Goal: Find specific page/section: Find specific page/section

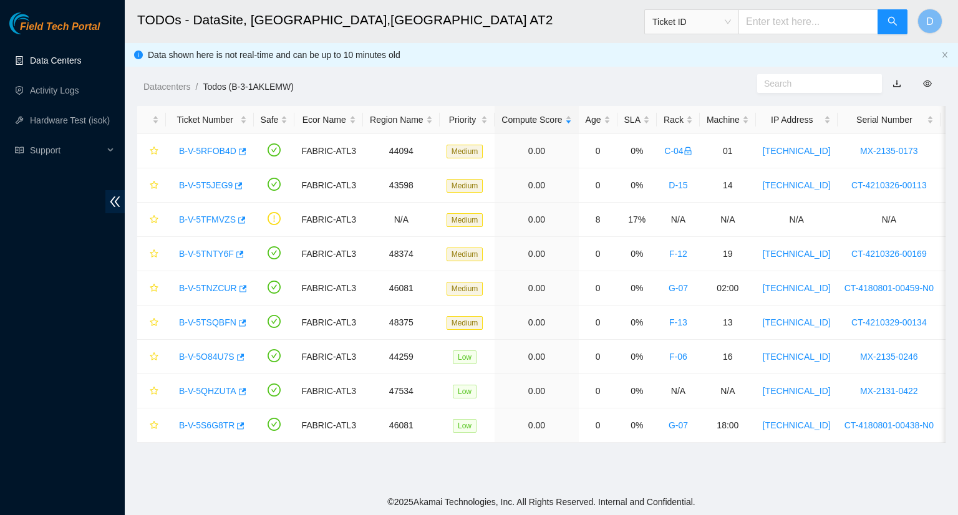
click at [56, 62] on link "Data Centers" at bounding box center [55, 60] width 51 height 10
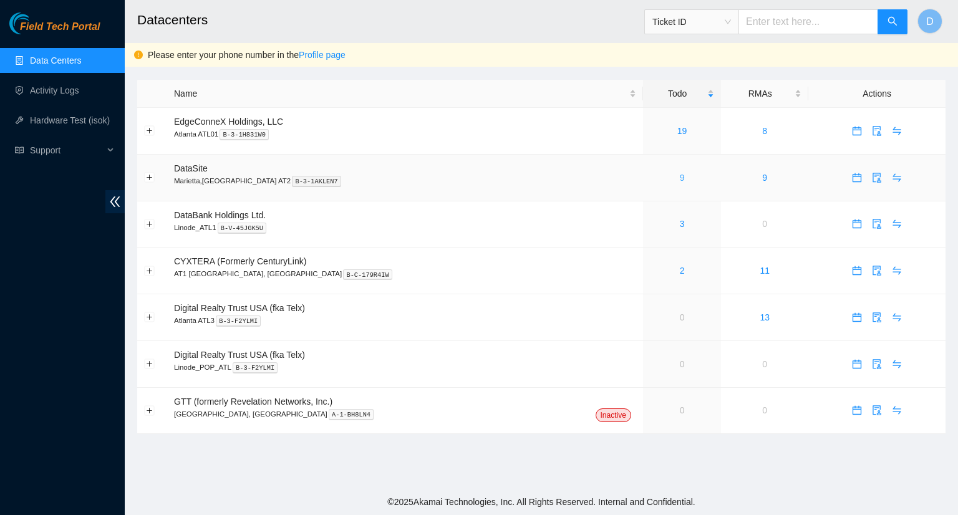
click at [680, 180] on link "9" at bounding box center [682, 178] width 5 height 10
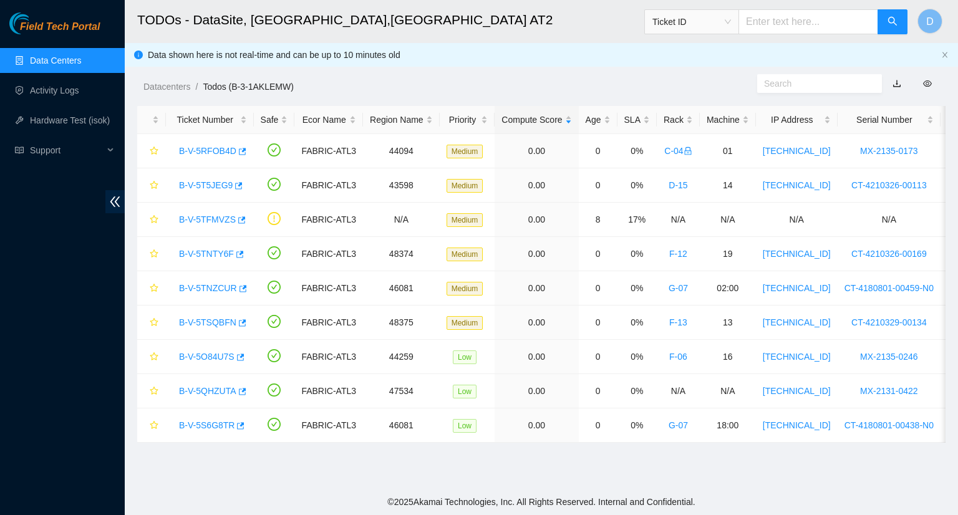
click at [897, 85] on link "button" at bounding box center [896, 84] width 9 height 10
click at [81, 64] on link "Data Centers" at bounding box center [55, 60] width 51 height 10
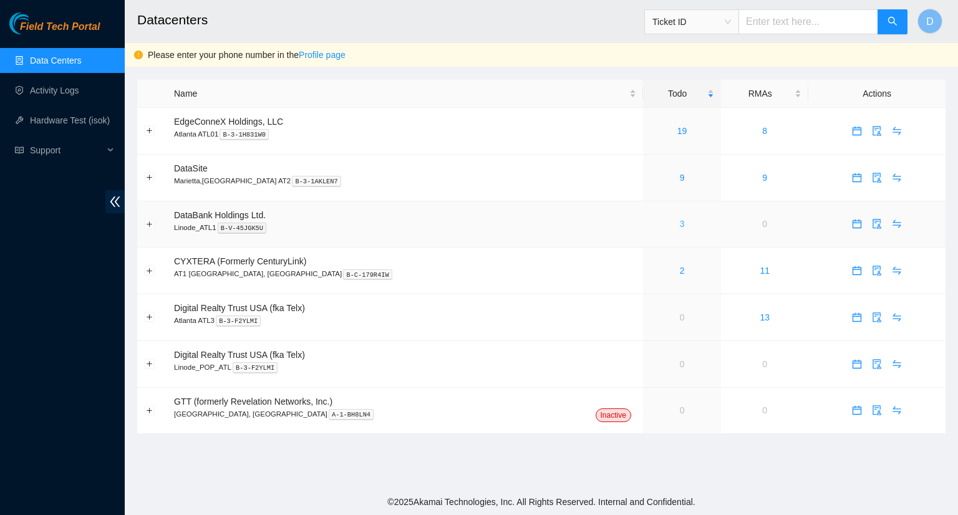
click at [680, 225] on link "3" at bounding box center [682, 224] width 5 height 10
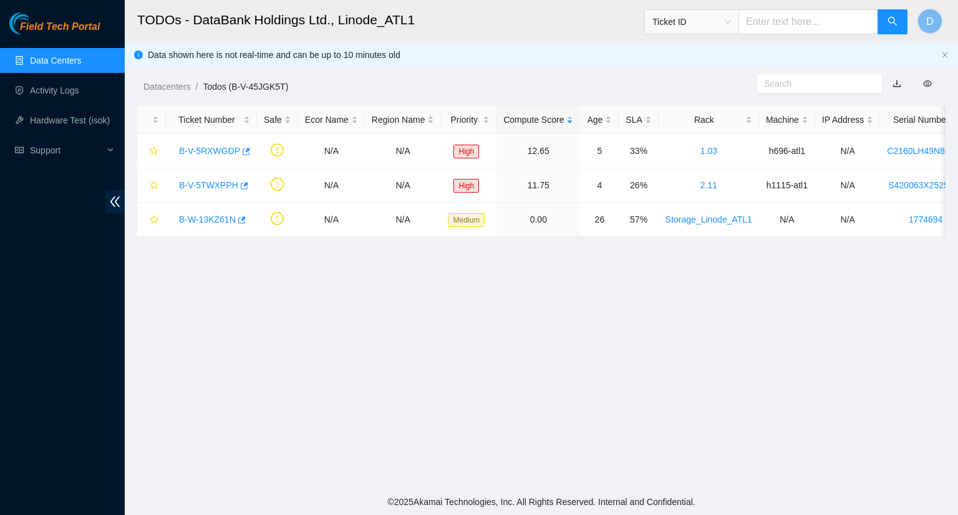
click at [896, 84] on link "button" at bounding box center [896, 84] width 9 height 10
click at [892, 83] on link "button" at bounding box center [896, 84] width 9 height 10
click at [37, 55] on link "Data Centers" at bounding box center [55, 60] width 51 height 10
